Goal: Find specific page/section: Find specific page/section

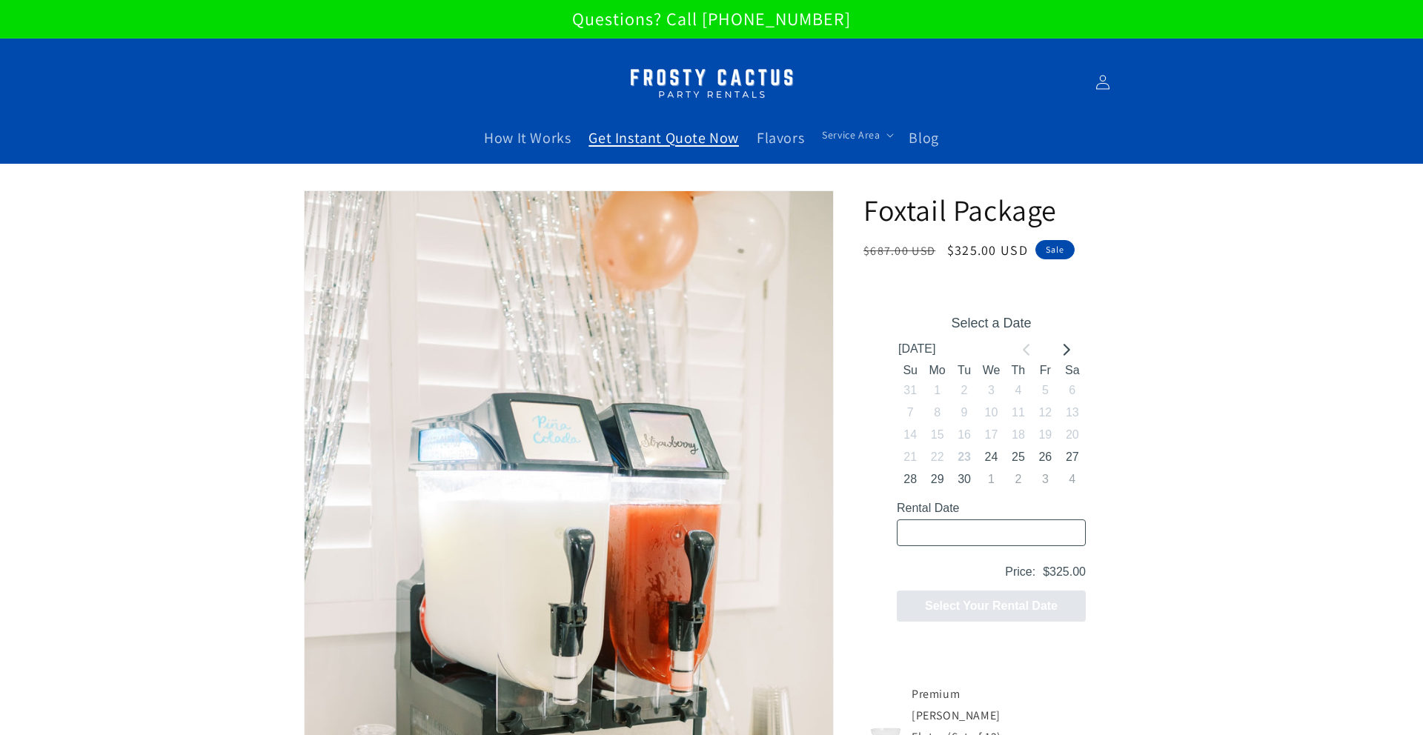
click at [693, 138] on span "Get Instant Quote Now" at bounding box center [664, 137] width 150 height 19
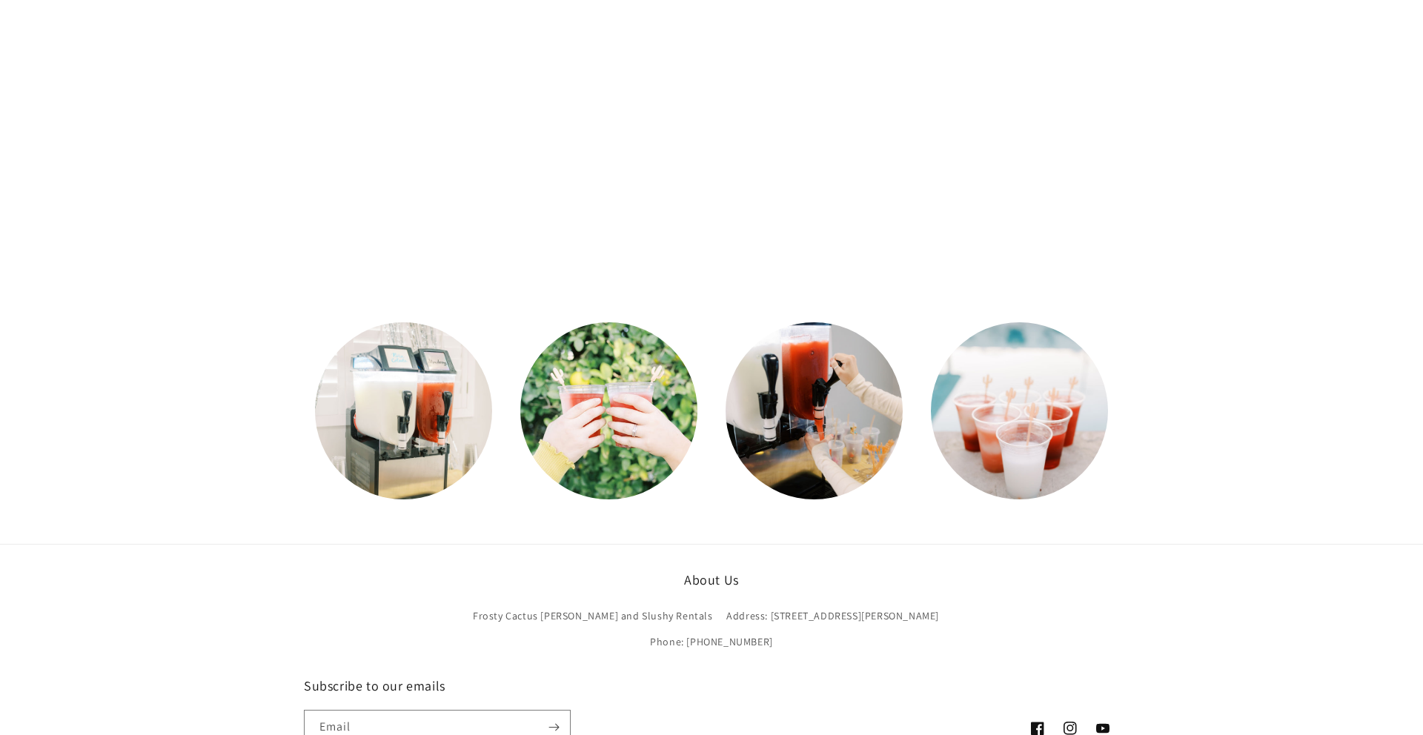
scroll to position [414, 0]
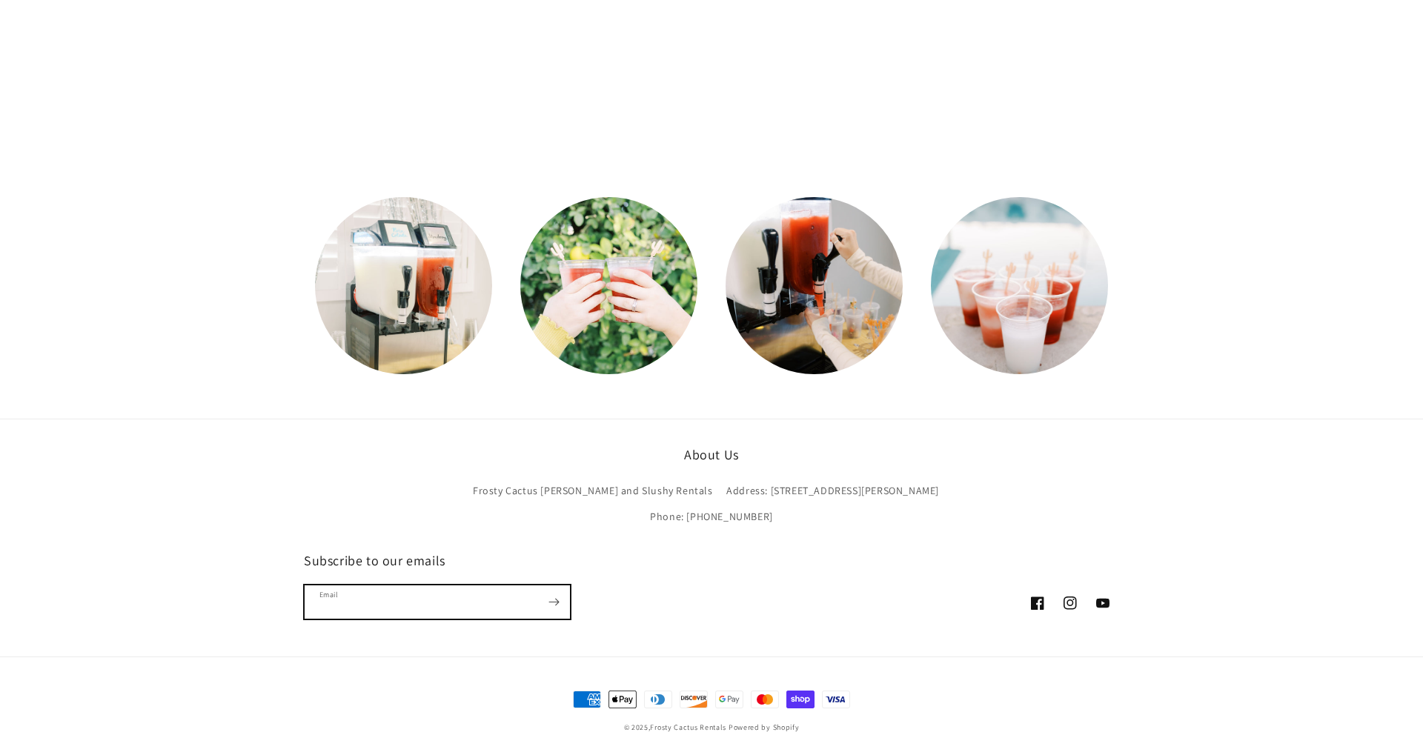
click at [416, 586] on input "Email" at bounding box center [437, 602] width 265 height 33
click at [406, 586] on input "Email" at bounding box center [437, 602] width 265 height 33
drag, startPoint x: 182, startPoint y: 586, endPoint x: 193, endPoint y: 534, distance: 52.3
click at [182, 586] on footer "About Us Frosty Cactus [PERSON_NAME] and Slushy Rentals Address: [STREET_ADDRES…" at bounding box center [711, 590] width 1423 height 343
